Goal: Communication & Community: Answer question/provide support

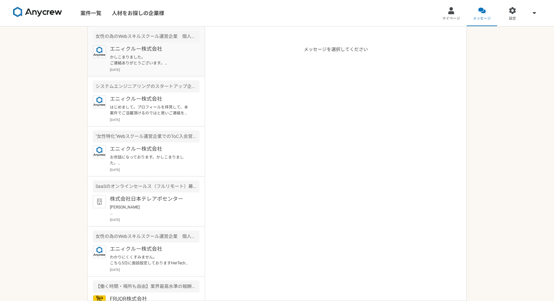
click at [159, 59] on p "かしこまりました。 ご連絡ありがとうございます。 25日、終日可能です。 調整よろしくお願いいたします。" at bounding box center [150, 60] width 81 height 12
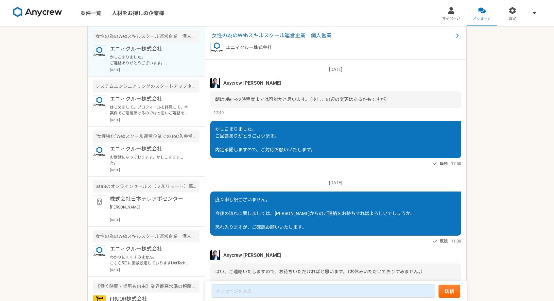
scroll to position [418, 0]
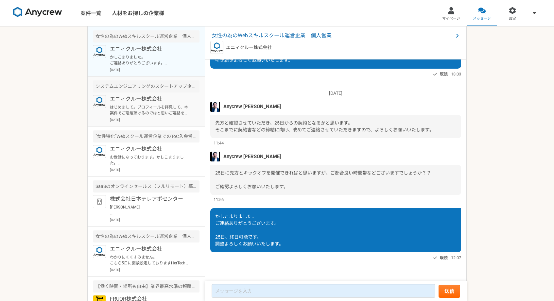
click at [145, 108] on p "はじめまして。プロフィールを拝見して、本案件でご活躍頂けるのではと思いご連絡を差し上げました。 案件ページの内容をご確認頂き、もし条件など合致されるようでした…" at bounding box center [150, 110] width 81 height 12
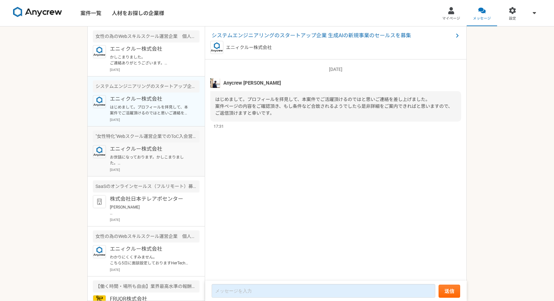
click at [142, 151] on p "エニィクルー株式会社" at bounding box center [150, 149] width 81 height 8
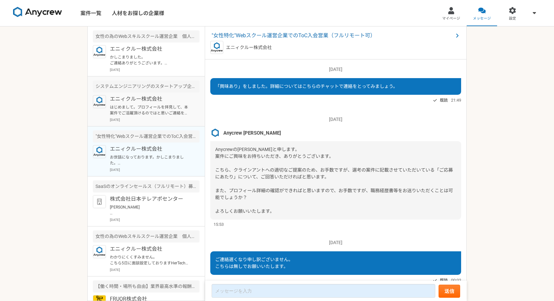
scroll to position [97, 0]
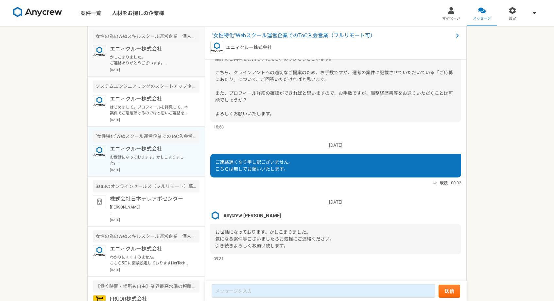
click at [161, 61] on p "かしこまりました。 ご連絡ありがとうございます。 25日、終日可能です。 調整よろしくお願いいたします。" at bounding box center [150, 60] width 81 height 12
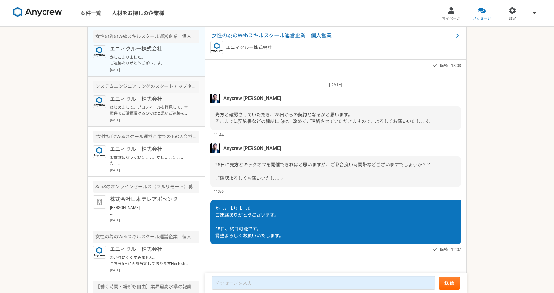
scroll to position [426, 0]
click at [179, 106] on p "はじめまして。プロフィールを拝見して、本案件でご活躍頂けるのではと思いご連絡を差し上げました。 案件ページの内容をご確認頂き、もし条件など合致されるようでした…" at bounding box center [150, 110] width 81 height 12
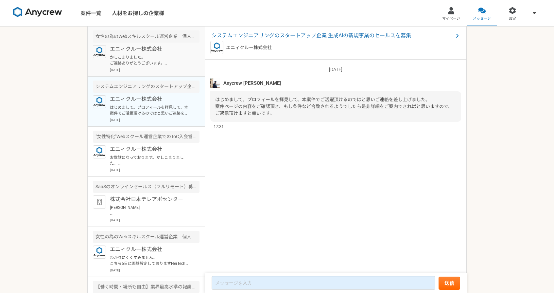
click at [162, 62] on p "かしこまりました。 ご連絡ありがとうございます。 25日、終日可能です。 調整よろしくお願いいたします。" at bounding box center [150, 60] width 81 height 12
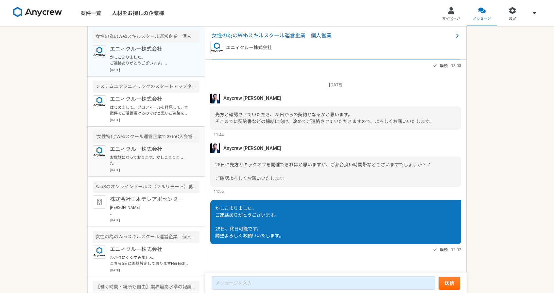
click at [165, 150] on p "エニィクルー株式会社" at bounding box center [150, 149] width 81 height 8
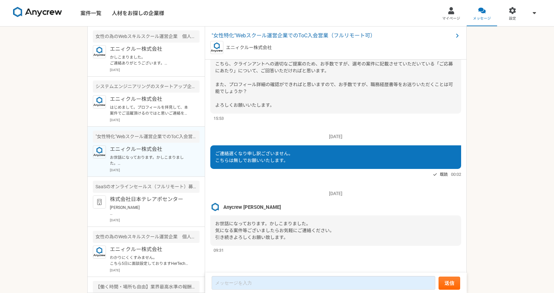
scroll to position [106, 0]
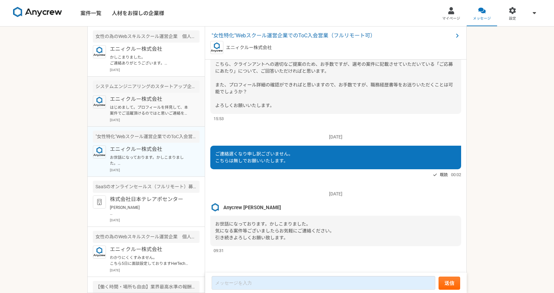
click at [163, 102] on p "エニィクルー株式会社" at bounding box center [150, 99] width 81 height 8
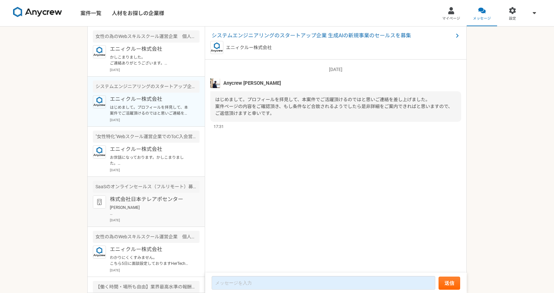
click at [158, 197] on p "株式会社日本テレアポセンター" at bounding box center [150, 199] width 81 height 8
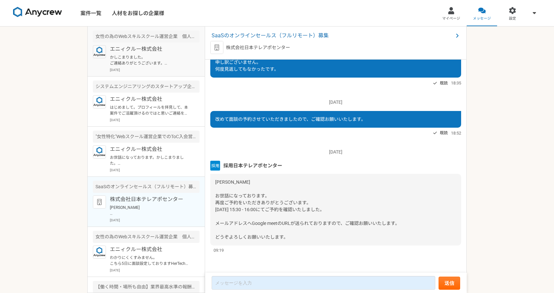
click at [173, 65] on p "かしこまりました。 ご連絡ありがとうございます。 25日、終日可能です。 調整よろしくお願いいたします。" at bounding box center [150, 60] width 81 height 12
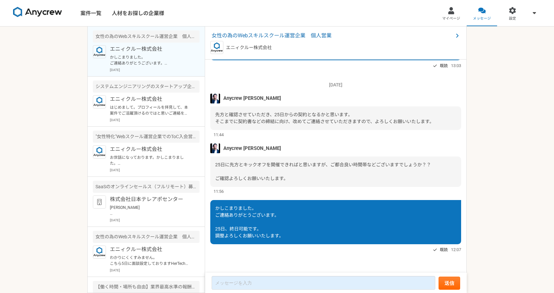
scroll to position [426, 0]
click at [149, 111] on p "はじめまして。プロフィールを拝見して、本案件でご活躍頂けるのではと思いご連絡を差し上げました。 案件ページの内容をご確認頂き、もし条件など合致されるようでした…" at bounding box center [150, 110] width 81 height 12
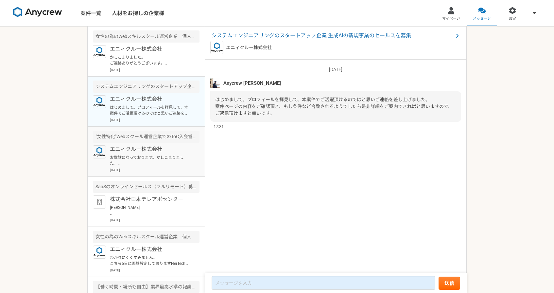
click at [150, 154] on p "お世話になっております。かしこまりました。 気になる案件等ございましたらお気軽にご連絡ください。 引き続きよろしくお願い致します。" at bounding box center [150, 160] width 81 height 12
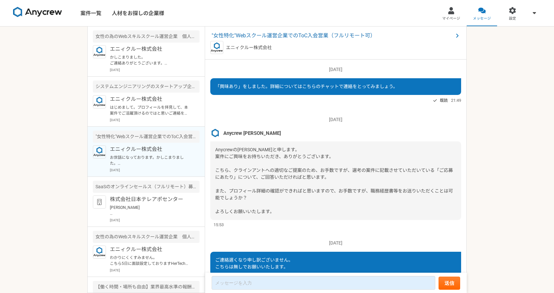
scroll to position [106, 0]
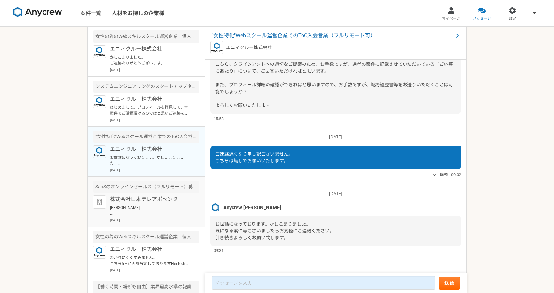
click at [150, 198] on p "株式会社日本テレアポセンター" at bounding box center [150, 199] width 81 height 8
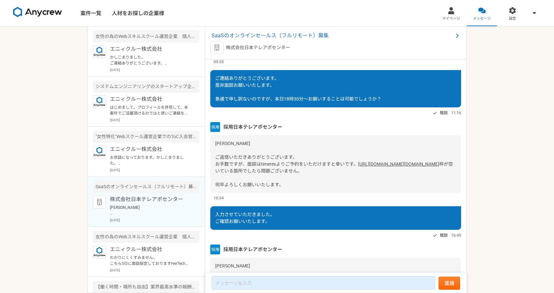
scroll to position [536, 0]
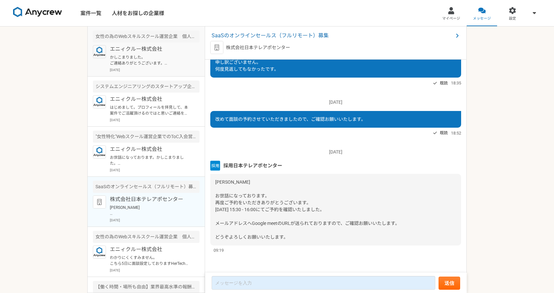
click at [178, 61] on p "かしこまりました。 ご連絡ありがとうございます。 25日、終日可能です。 調整よろしくお願いいたします。" at bounding box center [150, 60] width 81 height 12
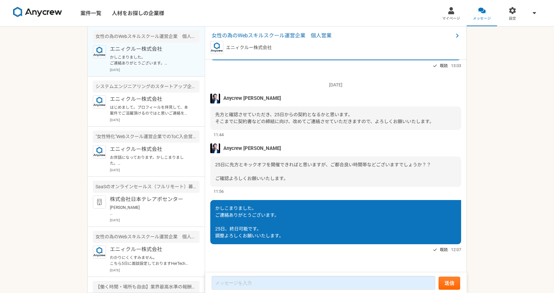
scroll to position [426, 0]
click at [161, 97] on p "エニィクルー株式会社" at bounding box center [150, 99] width 81 height 8
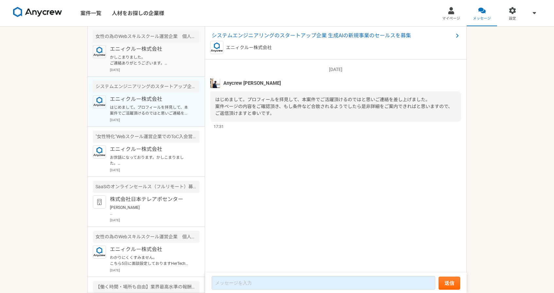
click at [169, 67] on p "[DATE]" at bounding box center [155, 69] width 90 height 5
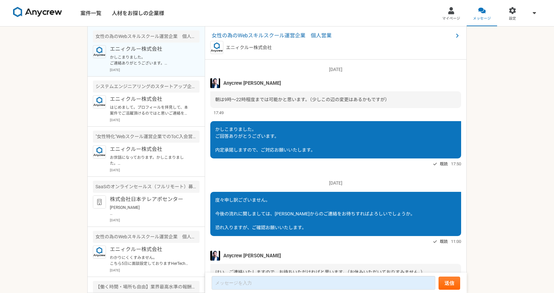
scroll to position [426, 0]
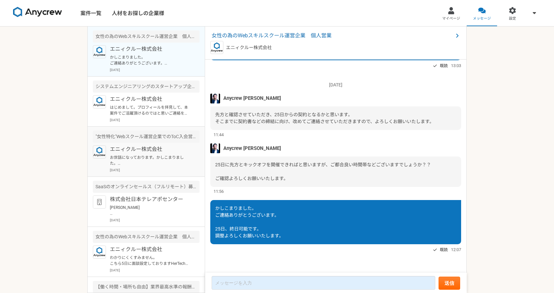
click at [147, 165] on p "お世話になっております。かしこまりました。 気になる案件等ございましたらお気軽にご連絡ください。 引き続きよろしくお願い致します。" at bounding box center [150, 160] width 81 height 12
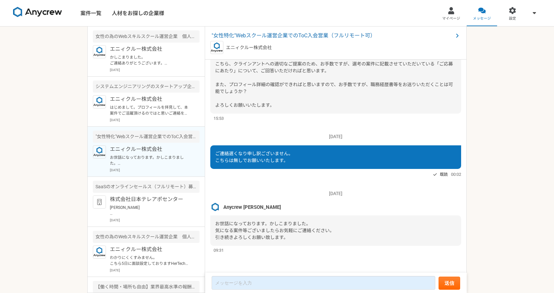
scroll to position [106, 0]
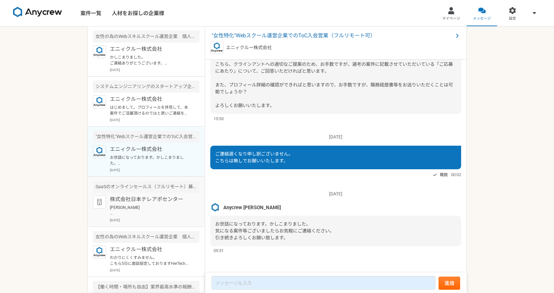
click at [149, 202] on p "株式会社日本テレアポセンター" at bounding box center [150, 199] width 81 height 8
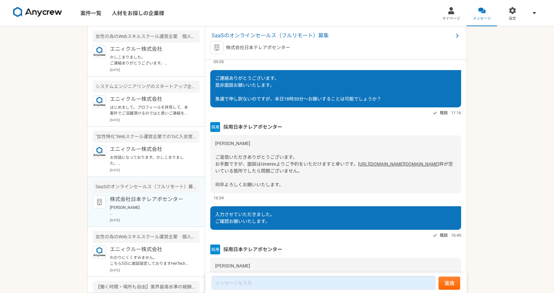
scroll to position [536, 0]
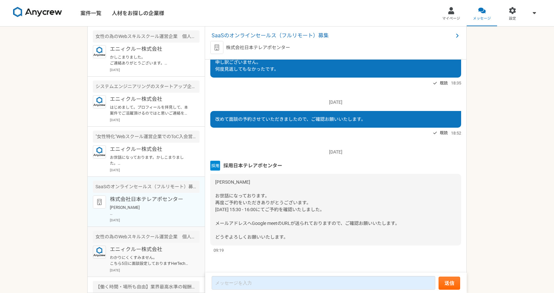
click at [152, 249] on p "エニィクルー株式会社" at bounding box center [150, 249] width 81 height 8
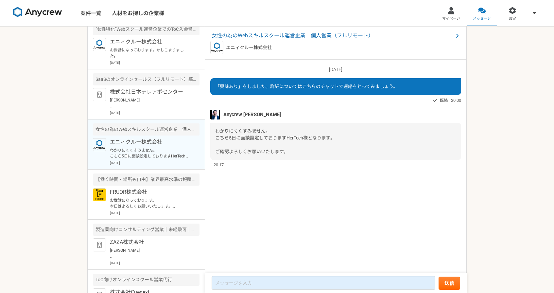
scroll to position [120, 0]
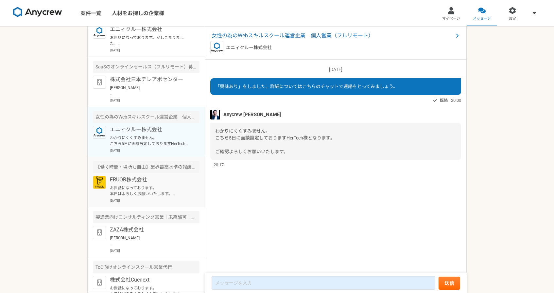
click at [152, 196] on div "FRUOR株式会社 お世話になっております。 本日はよろしくお願いいたします。 直前のご連絡で申し訳ございません。 URLを失念してしまった為、再度お送りいた…" at bounding box center [155, 189] width 90 height 27
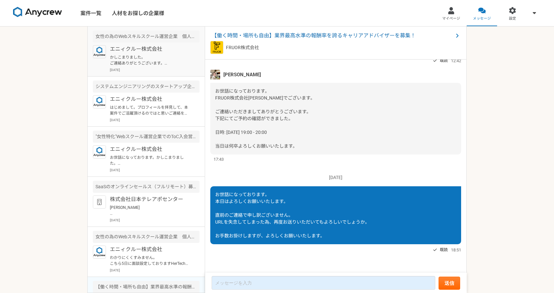
click at [156, 62] on p "かしこまりました。 ご連絡ありがとうございます。 25日、終日可能です。 調整よろしくお願いいたします。" at bounding box center [150, 60] width 81 height 12
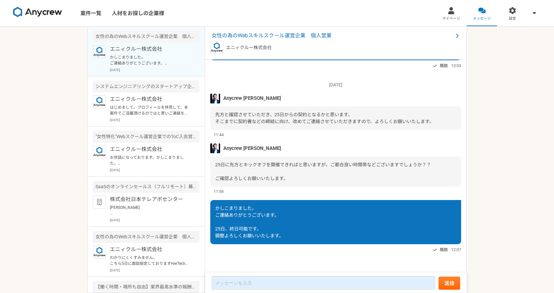
scroll to position [426, 0]
click at [142, 96] on p "エニィクルー株式会社" at bounding box center [150, 99] width 81 height 8
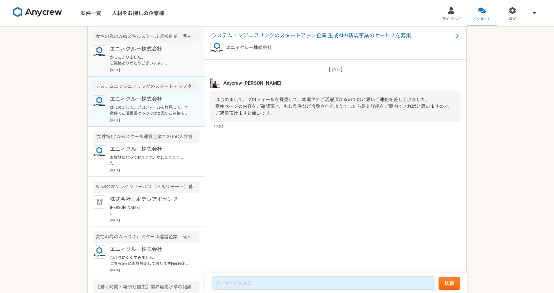
click at [168, 61] on p "かしこまりました。 ご連絡ありがとうございます。 25日、終日可能です。 調整よろしくお願いいたします。" at bounding box center [150, 60] width 81 height 12
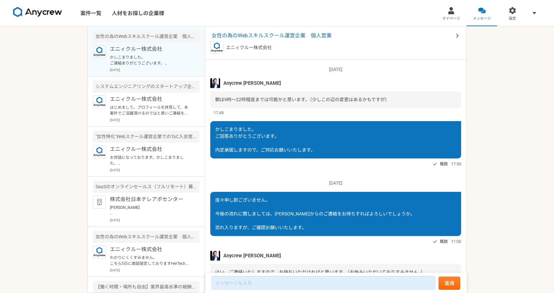
scroll to position [426, 0]
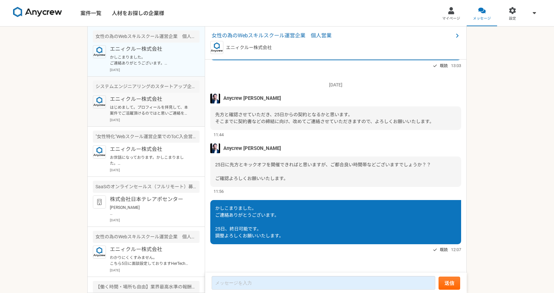
click at [162, 106] on p "はじめまして。プロフィールを拝見して、本案件でご活躍頂けるのではと思いご連絡を差し上げました。 案件ページの内容をご確認頂き、もし条件など合致されるようでした…" at bounding box center [150, 110] width 81 height 12
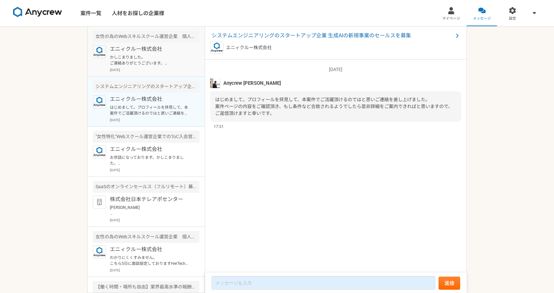
click at [177, 64] on p "かしこまりました。 ご連絡ありがとうございます。 25日、終日可能です。 調整よろしくお願いいたします。" at bounding box center [150, 60] width 81 height 12
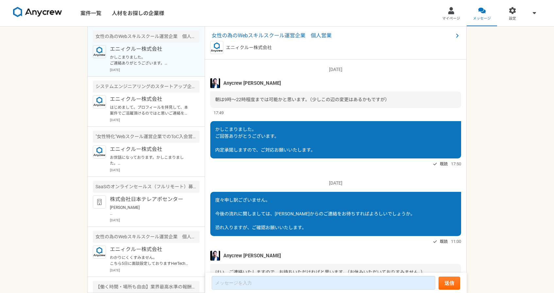
scroll to position [426, 0]
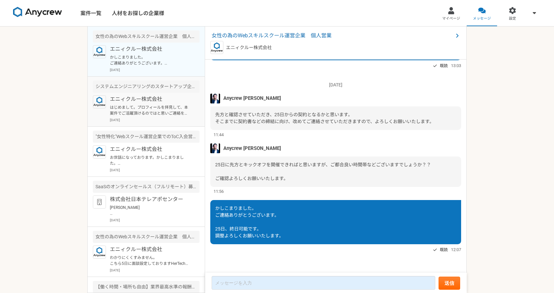
click at [159, 105] on p "はじめまして。プロフィールを拝見して、本案件でご活躍頂けるのではと思いご連絡を差し上げました。 案件ページの内容をご確認頂き、もし条件など合致されるようでした…" at bounding box center [150, 110] width 81 height 12
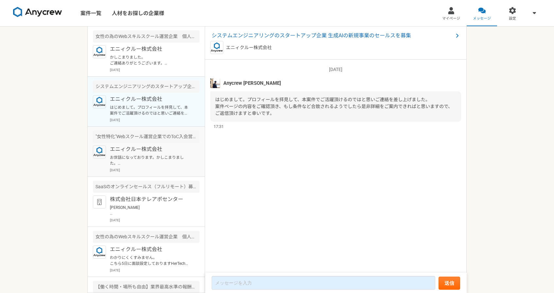
click at [159, 146] on p "エニィクルー株式会社" at bounding box center [150, 149] width 81 height 8
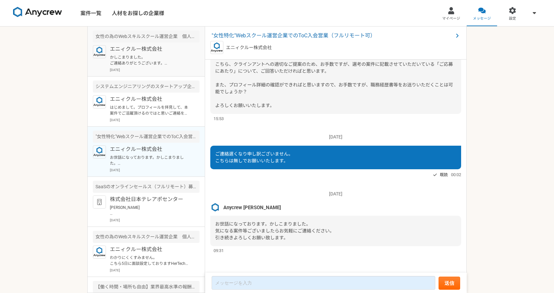
click at [165, 61] on p "かしこまりました。 ご連絡ありがとうございます。 25日、終日可能です。 調整よろしくお願いいたします。" at bounding box center [150, 60] width 81 height 12
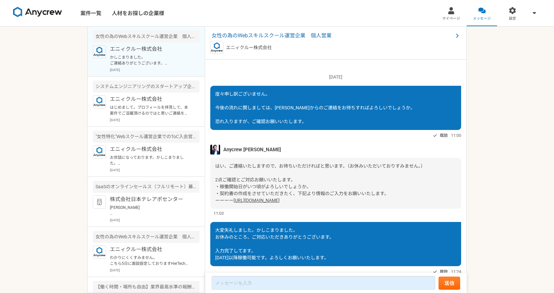
scroll to position [426, 0]
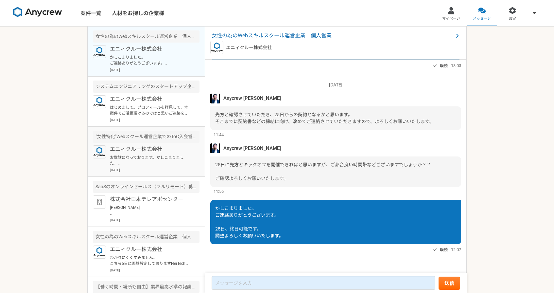
click at [154, 156] on p "お世話になっております。かしこまりました。 気になる案件等ございましたらお気軽にご連絡ください。 引き続きよろしくお願い致します。" at bounding box center [150, 160] width 81 height 12
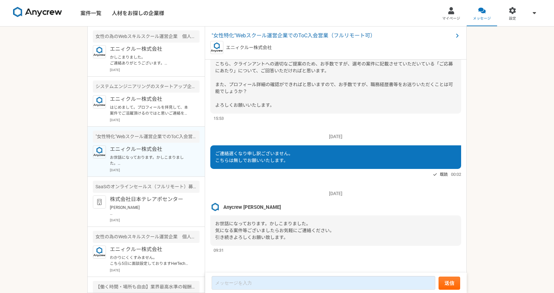
scroll to position [106, 0]
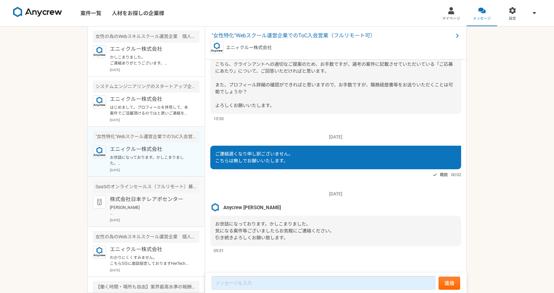
click at [153, 197] on p "株式会社日本テレアポセンター" at bounding box center [150, 199] width 81 height 8
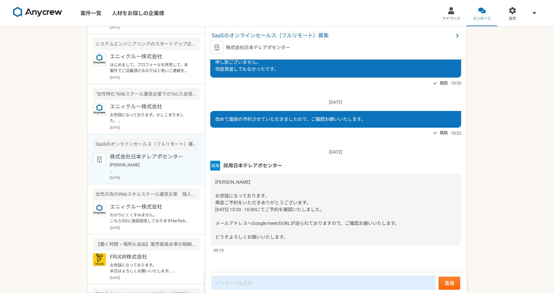
scroll to position [58, 0]
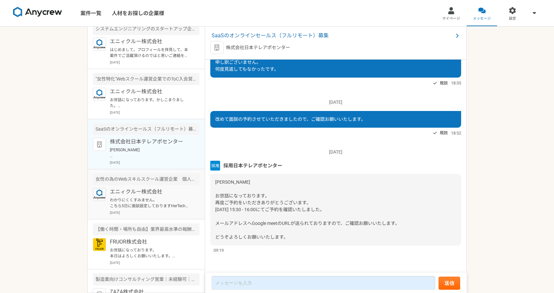
click at [153, 196] on div "エニィクルー株式会社 わかりにくくすみません。 こちら5日に面談設定しておりますHerTech様となります。 ご確認よろしくお願いいたします。 [DATE]" at bounding box center [155, 201] width 90 height 27
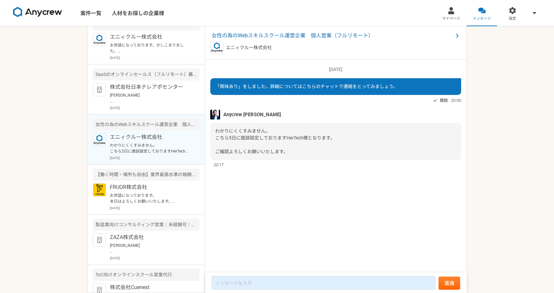
scroll to position [121, 0]
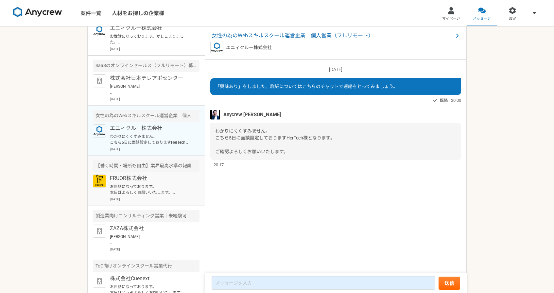
click at [155, 187] on p "お世話になっております。 本日はよろしくお願いいたします。 直前のご連絡で申し訳ございません。 URLを失念してしまった為、再度お送りいただいてもよろしいでし…" at bounding box center [150, 189] width 81 height 12
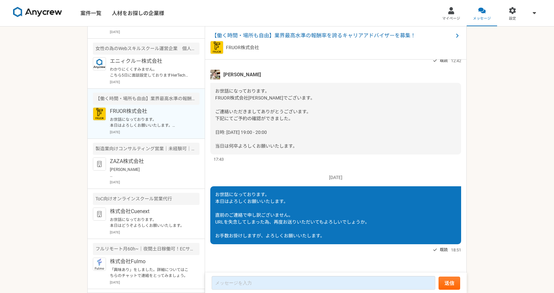
scroll to position [202, 0]
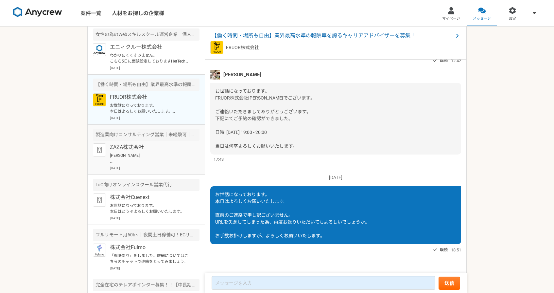
click at [162, 158] on p "[PERSON_NAME] ご返信いただきありがとうございます。 大変恐縮ですが、本ポジションは平日日中にご稼働いただける方を募集しているため、お時間の確保が…" at bounding box center [150, 158] width 81 height 12
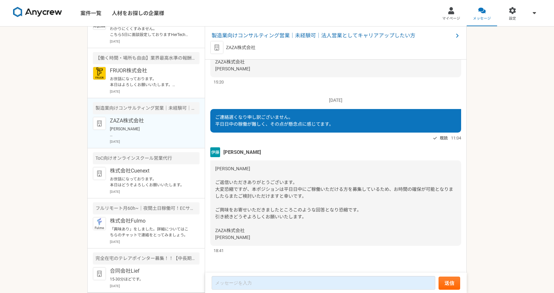
scroll to position [228, 0]
click at [155, 174] on p "株式会社Cuenext" at bounding box center [150, 171] width 81 height 8
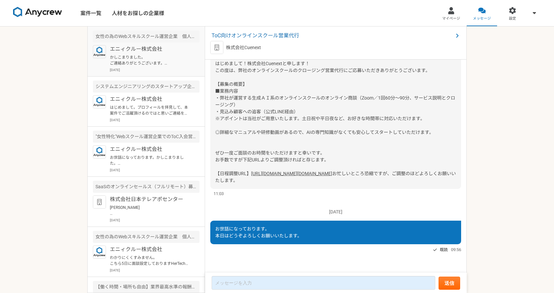
click at [168, 64] on p "かしこまりました。 ご連絡ありがとうございます。 25日、終日可能です。 調整よろしくお願いいたします。" at bounding box center [150, 60] width 81 height 12
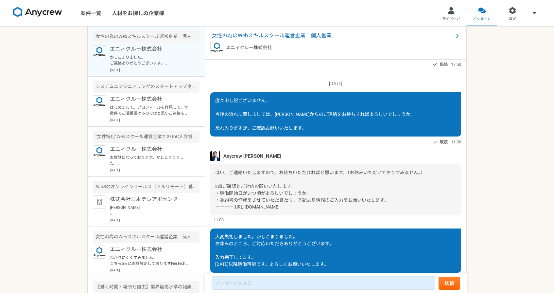
scroll to position [426, 0]
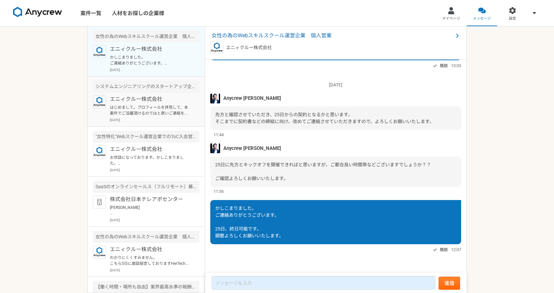
click at [141, 106] on p "はじめまして。プロフィールを拝見して、本案件でご活躍頂けるのではと思いご連絡を差し上げました。 案件ページの内容をご確認頂き、もし条件など合致されるようでした…" at bounding box center [150, 110] width 81 height 12
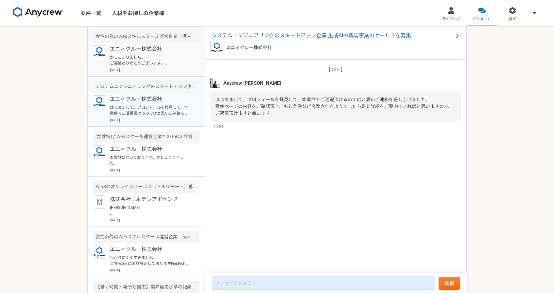
click at [168, 58] on p "かしこまりました。 ご連絡ありがとうございます。 25日、終日可能です。 調整よろしくお願いいたします。" at bounding box center [150, 60] width 81 height 12
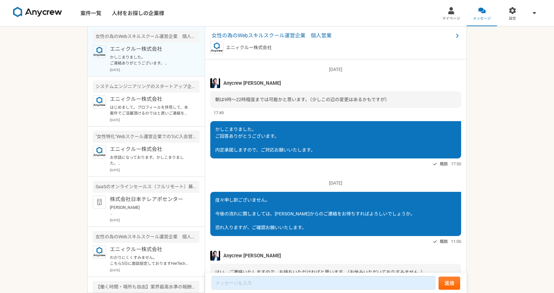
scroll to position [426, 0]
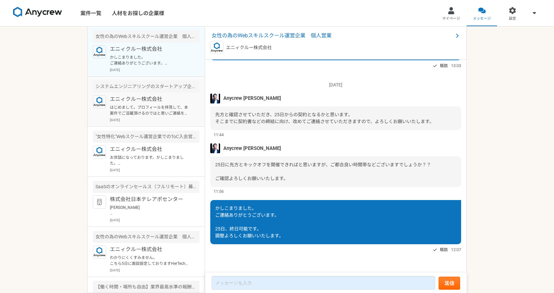
click at [156, 108] on p "はじめまして。プロフィールを拝見して、本案件でご活躍頂けるのではと思いご連絡を差し上げました。 案件ページの内容をご確認頂き、もし条件など合致されるようでした…" at bounding box center [150, 110] width 81 height 12
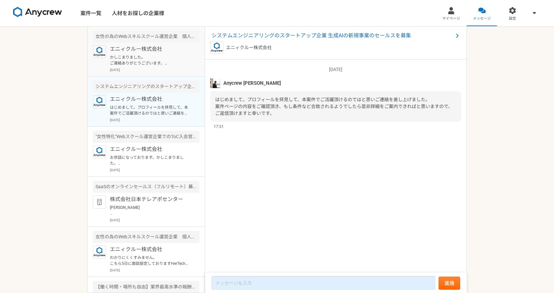
click at [175, 55] on p "かしこまりました。 ご連絡ありがとうございます。 25日、終日可能です。 調整よろしくお願いいたします。" at bounding box center [150, 60] width 81 height 12
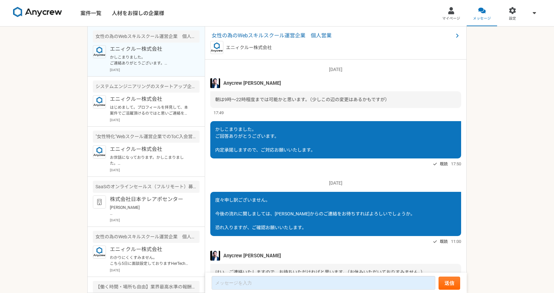
scroll to position [426, 0]
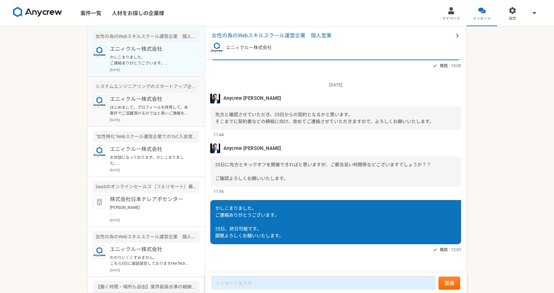
click at [166, 107] on p "はじめまして。プロフィールを拝見して、本案件でご活躍頂けるのではと思いご連絡を差し上げました。 案件ページの内容をご確認頂き、もし条件など合致されるようでした…" at bounding box center [150, 110] width 81 height 12
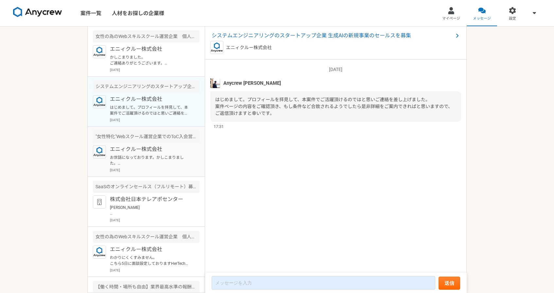
click at [164, 150] on p "エニィクルー株式会社" at bounding box center [150, 149] width 81 height 8
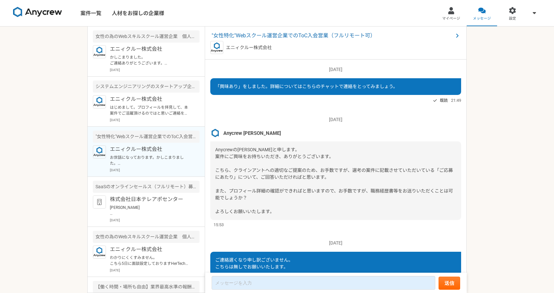
scroll to position [106, 0]
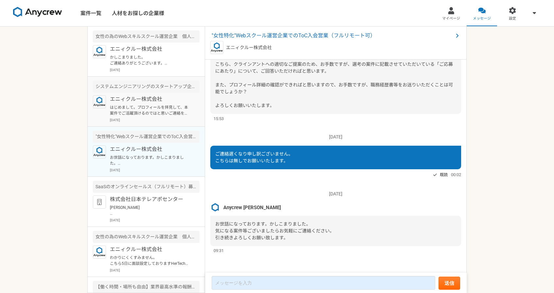
click at [169, 110] on p "はじめまして。プロフィールを拝見して、本案件でご活躍頂けるのではと思いご連絡を差し上げました。 案件ページの内容をご確認頂き、もし条件など合致されるようでした…" at bounding box center [150, 110] width 81 height 12
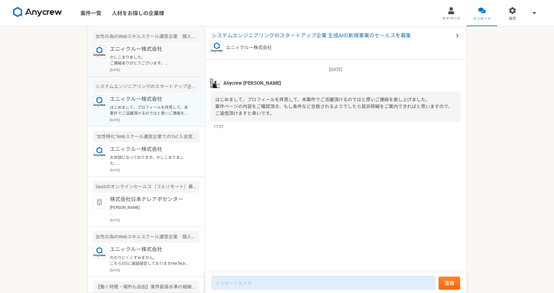
click at [176, 60] on p "かしこまりました。 ご連絡ありがとうございます。 25日、終日可能です。 調整よろしくお願いいたします。" at bounding box center [150, 60] width 81 height 12
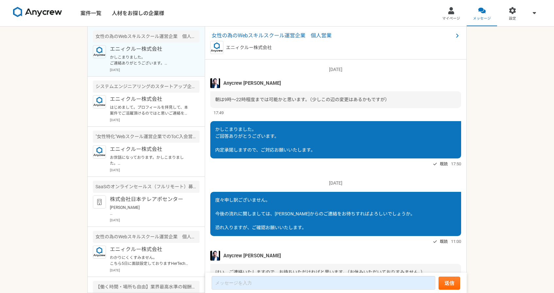
scroll to position [426, 0]
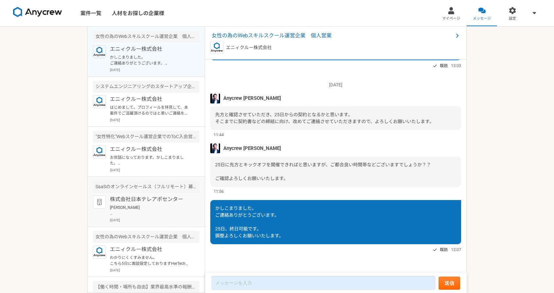
click at [166, 209] on p "[PERSON_NAME] お世話になっております。 再度ご予約をいただきありがとうございます。 [DATE] 15:30 - 16:00にてご予約を確認いた…" at bounding box center [150, 210] width 81 height 12
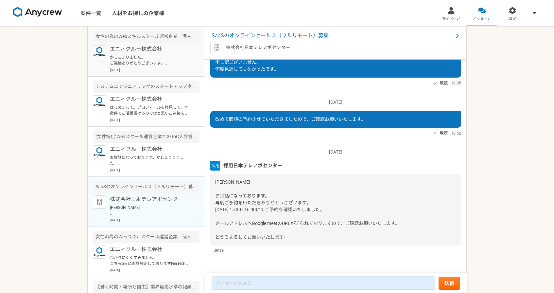
click at [175, 62] on p "かしこまりました。 ご連絡ありがとうございます。 25日、終日可能です。 調整よろしくお願いいたします。" at bounding box center [150, 60] width 81 height 12
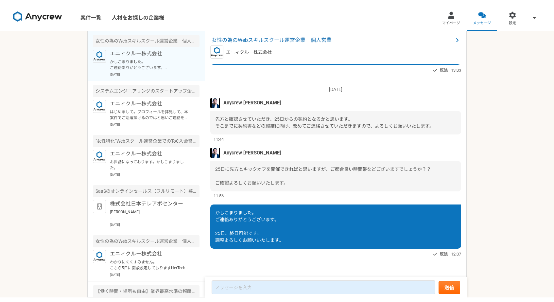
scroll to position [417, 0]
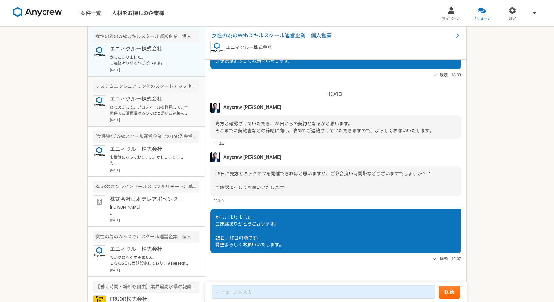
click at [158, 98] on p "エニィクルー株式会社" at bounding box center [150, 99] width 81 height 8
